Goal: Browse casually: Explore the website without a specific task or goal

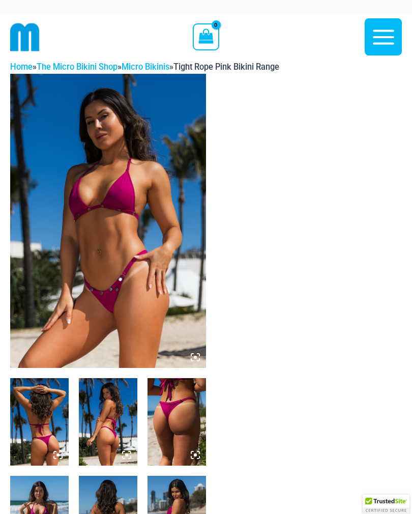
click at [121, 232] on img at bounding box center [108, 221] width 196 height 294
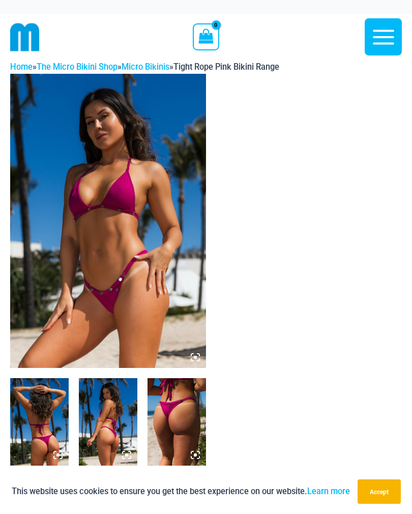
click at [112, 242] on img at bounding box center [108, 221] width 196 height 294
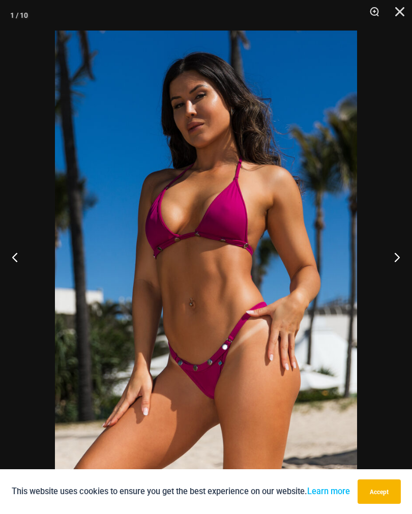
click at [398, 259] on button "Next" at bounding box center [393, 257] width 38 height 51
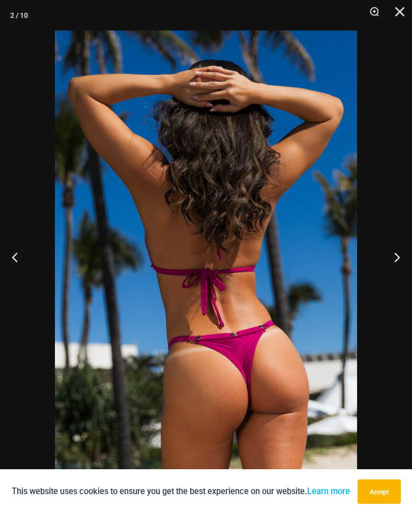
click at [402, 257] on button "Next" at bounding box center [393, 257] width 38 height 51
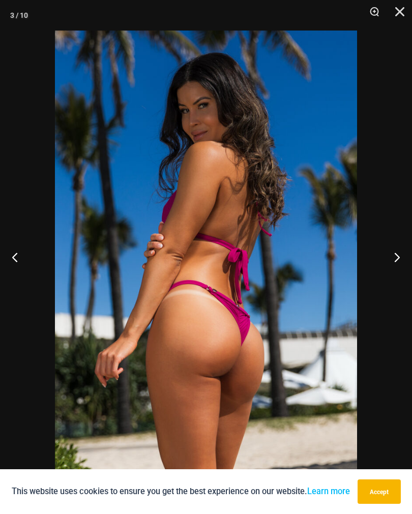
click at [403, 263] on button "Next" at bounding box center [393, 257] width 38 height 51
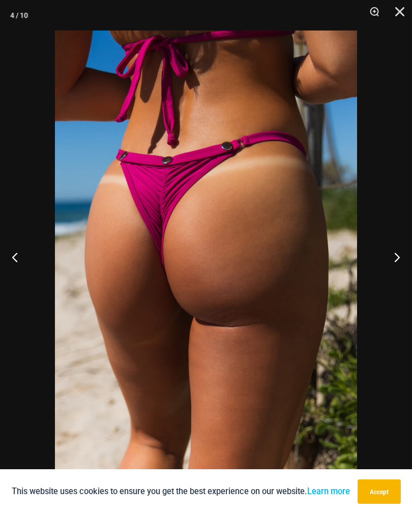
click at [404, 261] on button "Next" at bounding box center [393, 257] width 38 height 51
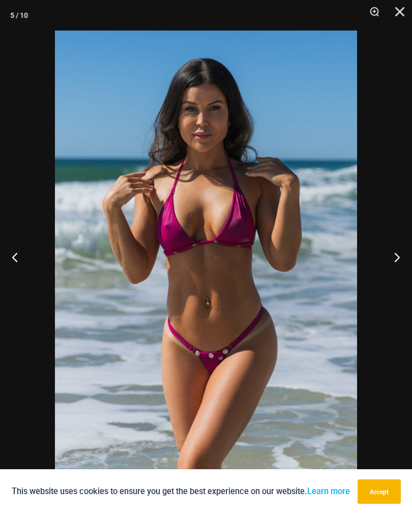
click at [399, 264] on button "Next" at bounding box center [393, 257] width 38 height 51
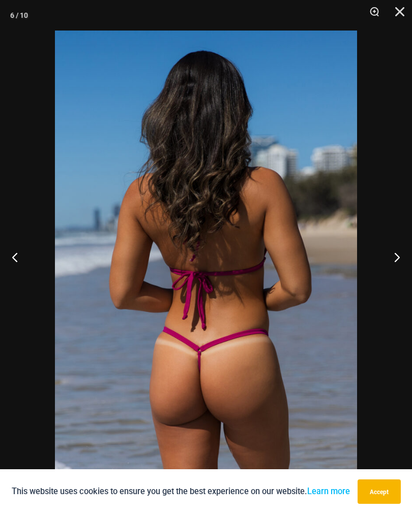
click at [404, 262] on button "Next" at bounding box center [393, 257] width 38 height 51
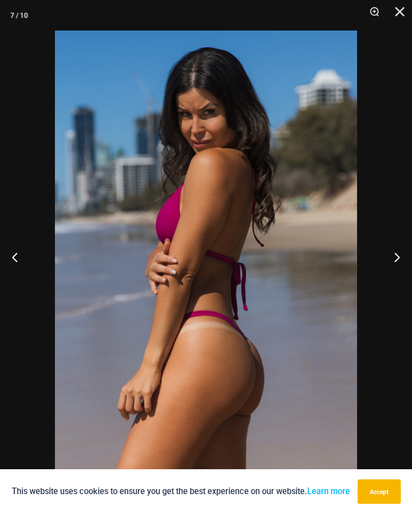
click at [402, 261] on button "Next" at bounding box center [393, 257] width 38 height 51
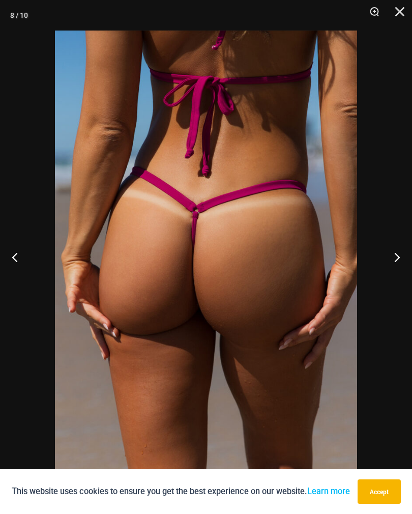
click at [404, 260] on button "Next" at bounding box center [393, 257] width 38 height 51
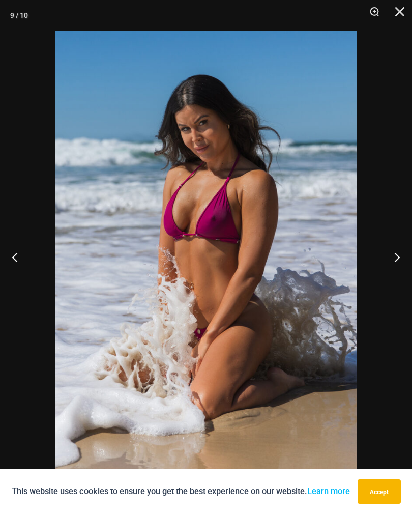
click at [406, 259] on button "Next" at bounding box center [393, 257] width 38 height 51
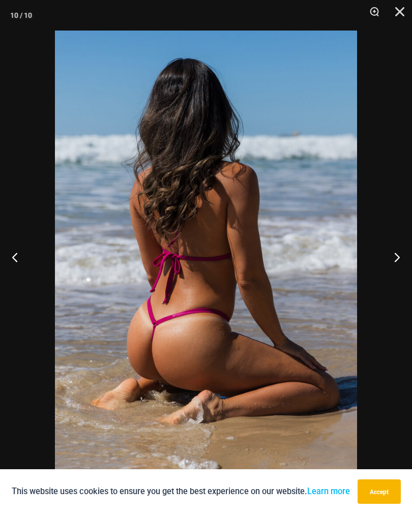
click at [397, 261] on button "Next" at bounding box center [393, 257] width 38 height 51
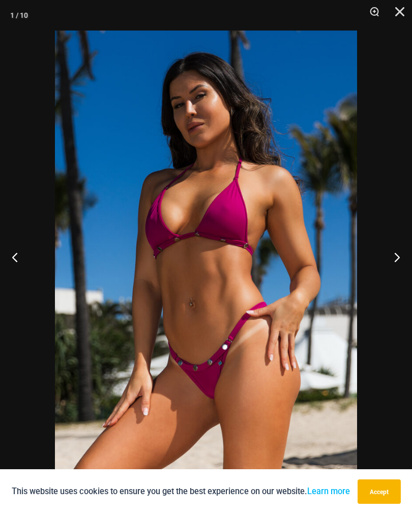
click at [401, 260] on button "Next" at bounding box center [393, 257] width 38 height 51
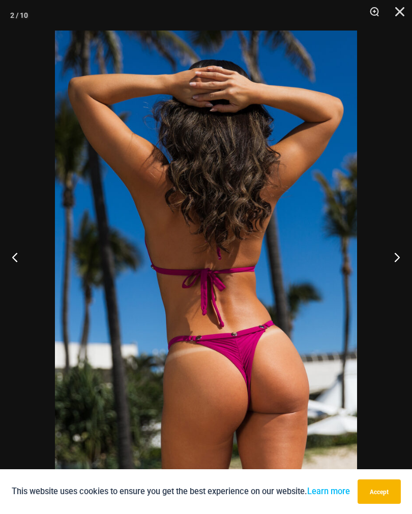
click at [402, 11] on button "Close" at bounding box center [396, 15] width 25 height 31
